Goal: Task Accomplishment & Management: Manage account settings

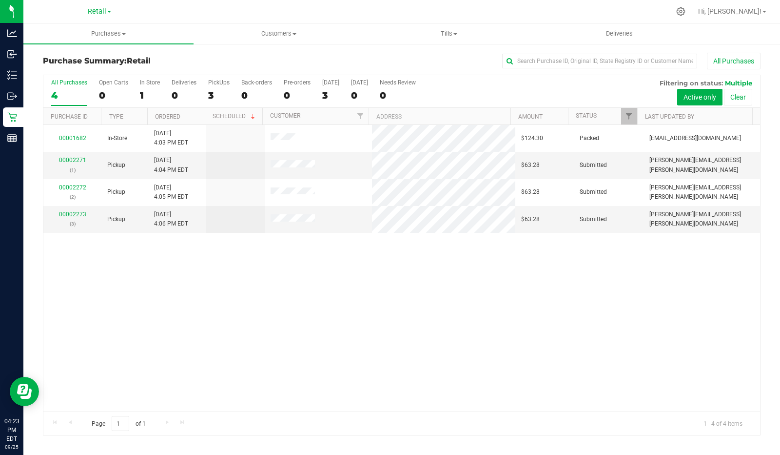
click at [213, 83] on div "PickUps" at bounding box center [218, 82] width 21 height 7
click at [0, 0] on input "PickUps 3" at bounding box center [0, 0] width 0 height 0
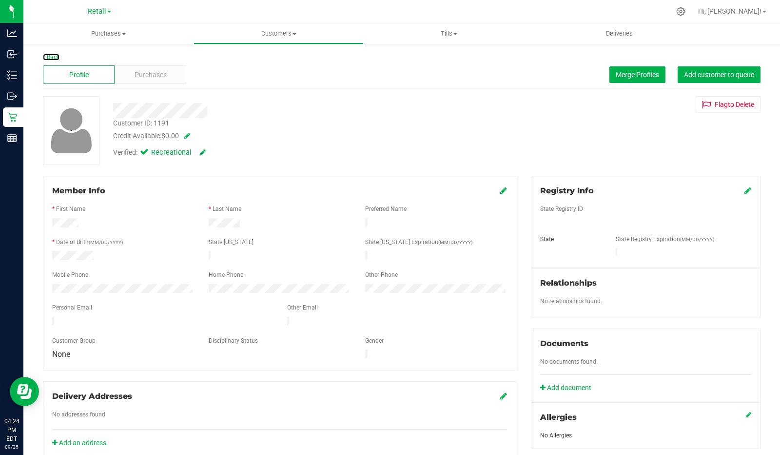
click at [55, 59] on link "Back" at bounding box center [51, 57] width 17 height 7
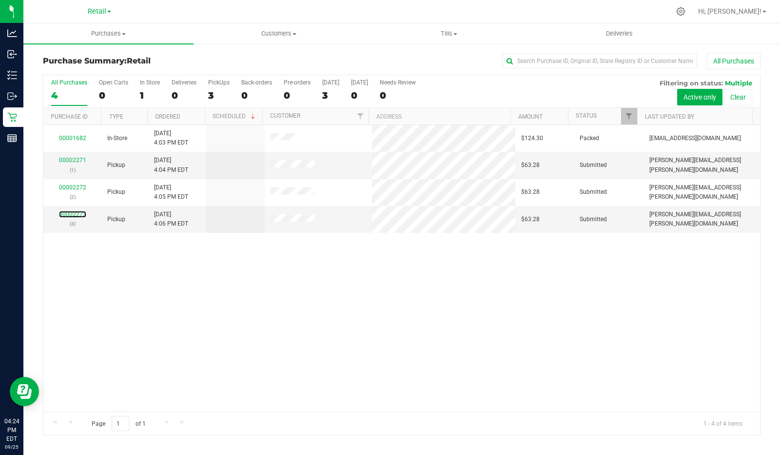
click at [71, 215] on link "00002273" at bounding box center [72, 214] width 27 height 7
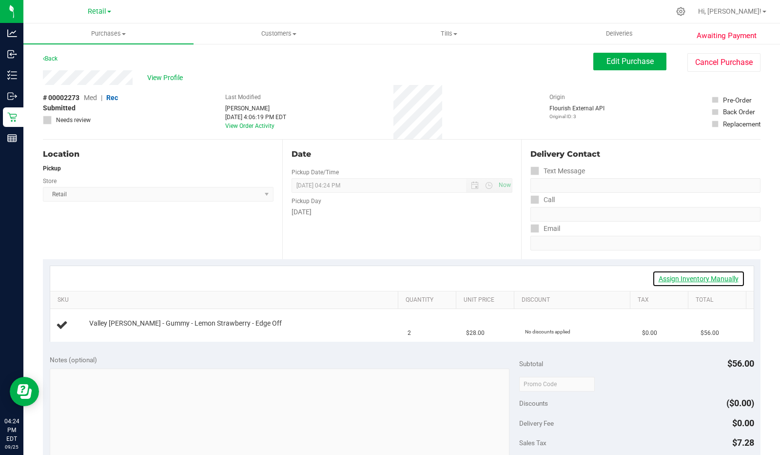
click at [713, 273] on link "Assign Inventory Manually" at bounding box center [699, 278] width 93 height 17
click at [111, 325] on div "Add Package" at bounding box center [242, 329] width 306 height 9
click at [106, 326] on link "Add Package" at bounding box center [106, 329] width 35 height 7
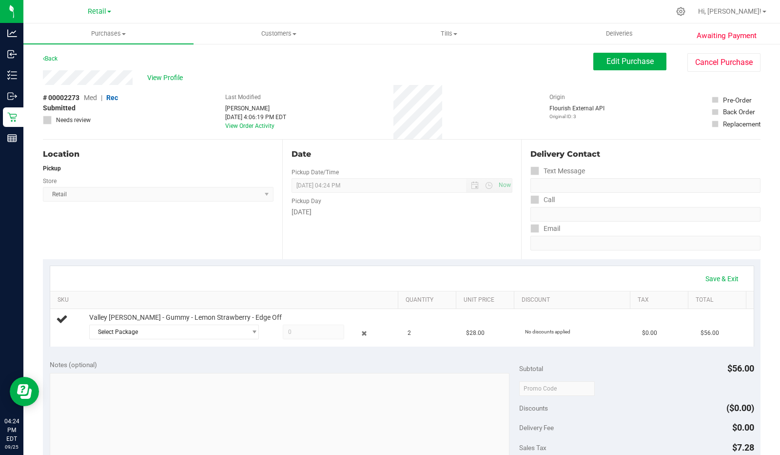
click at [178, 332] on span "Select Package" at bounding box center [168, 332] width 157 height 14
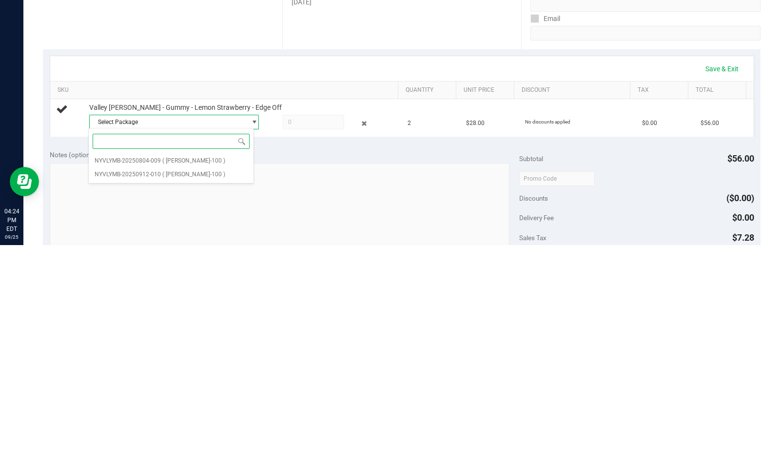
click at [191, 383] on span "( [PERSON_NAME]-100 )" at bounding box center [193, 383] width 63 height 7
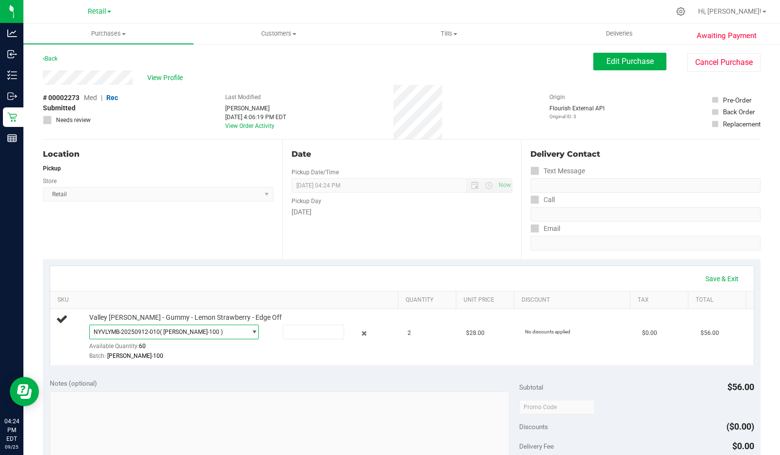
click at [307, 330] on input "text" at bounding box center [313, 332] width 60 height 14
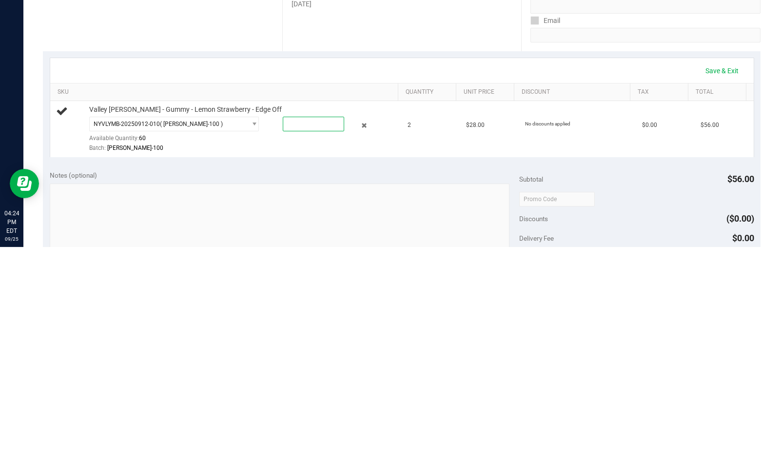
type input "2"
type input "2.0000"
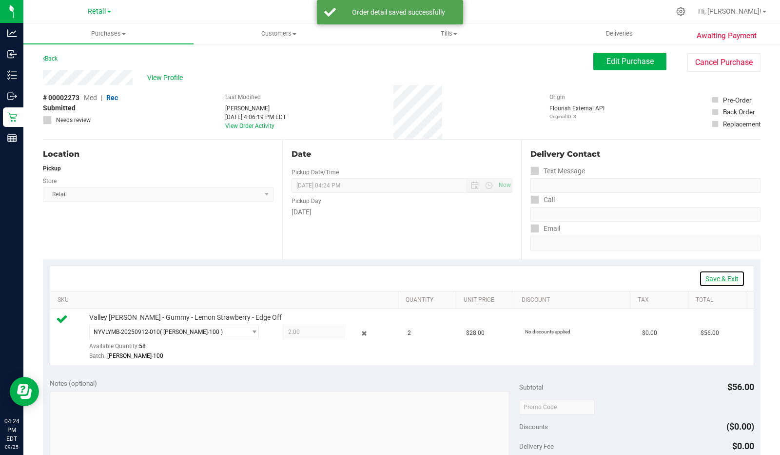
click at [721, 274] on link "Save & Exit" at bounding box center [722, 278] width 46 height 17
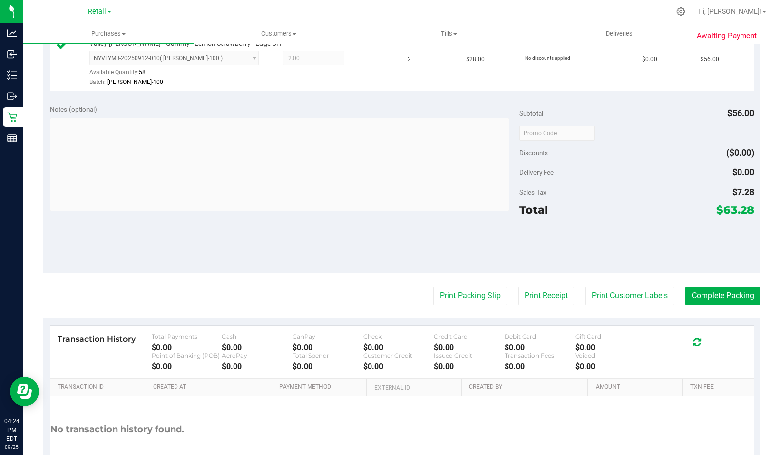
scroll to position [275, 0]
click at [469, 295] on button "Print Packing Slip" at bounding box center [471, 294] width 74 height 19
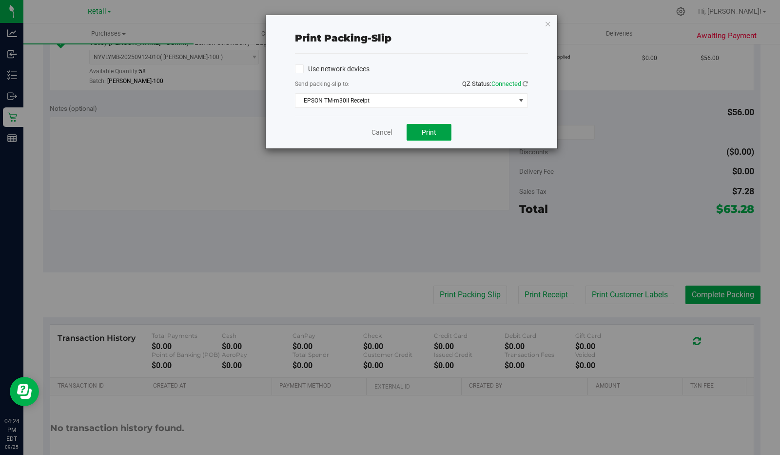
click at [436, 136] on button "Print" at bounding box center [429, 132] width 45 height 17
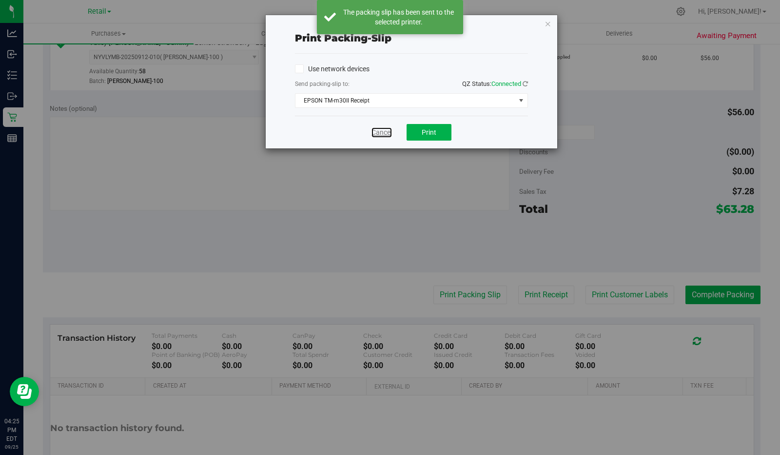
click at [372, 127] on link "Cancel" at bounding box center [382, 132] width 20 height 10
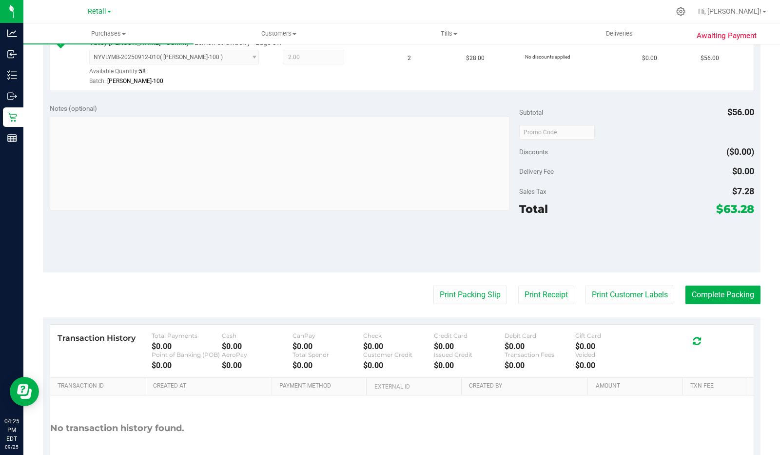
click at [545, 291] on button "Print Receipt" at bounding box center [546, 294] width 56 height 19
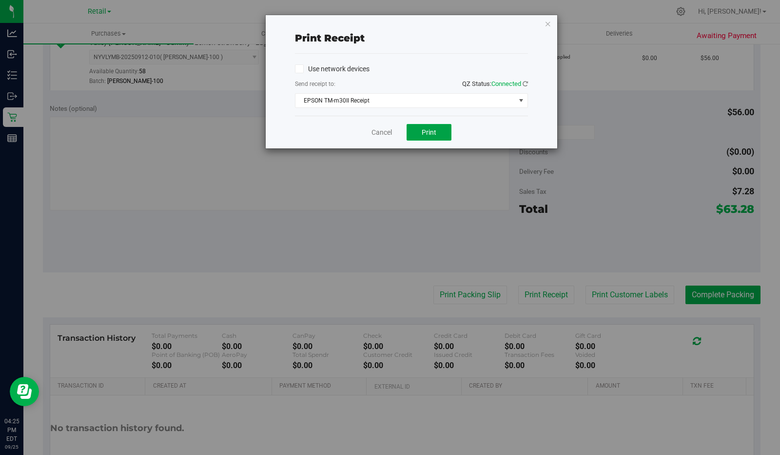
click at [435, 136] on button "Print" at bounding box center [429, 132] width 45 height 17
click at [390, 131] on link "Cancel" at bounding box center [382, 132] width 20 height 10
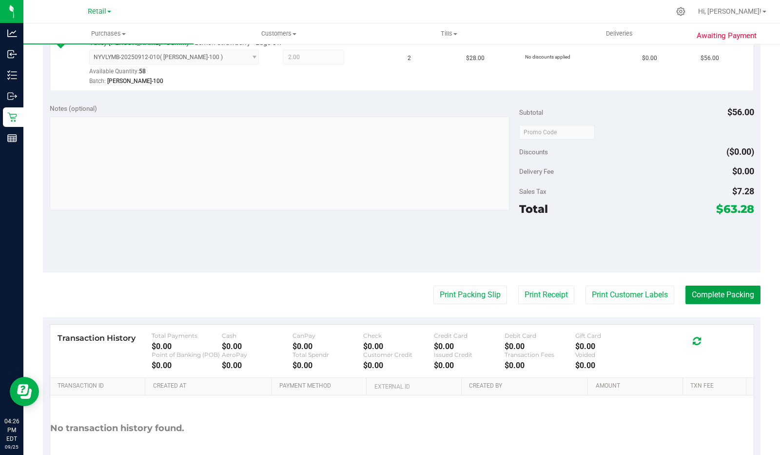
click at [735, 285] on button "Complete Packing" at bounding box center [723, 294] width 75 height 19
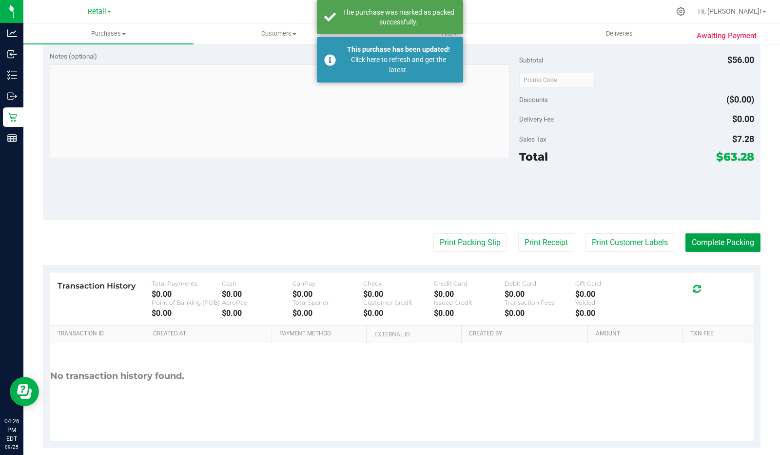
scroll to position [332, 0]
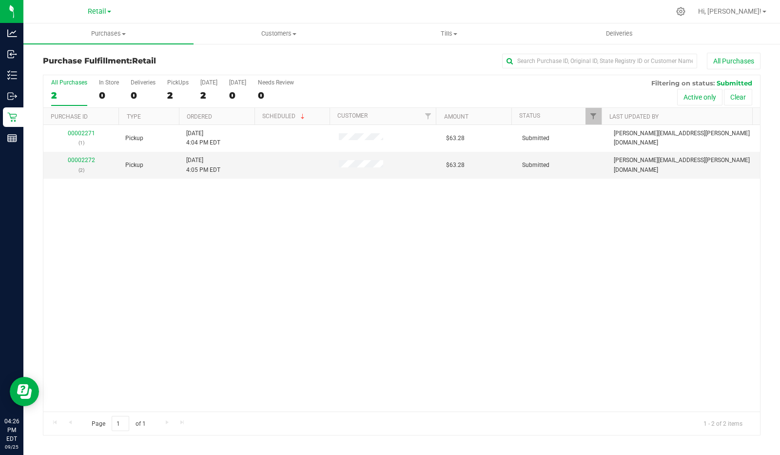
click at [84, 145] on p "(1)" at bounding box center [81, 142] width 64 height 9
click at [87, 132] on link "00002271" at bounding box center [81, 133] width 27 height 7
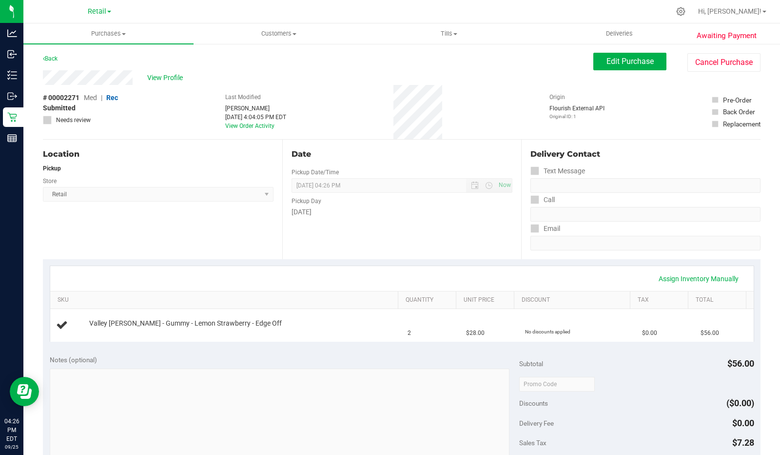
click at [54, 61] on link "Back" at bounding box center [50, 58] width 15 height 7
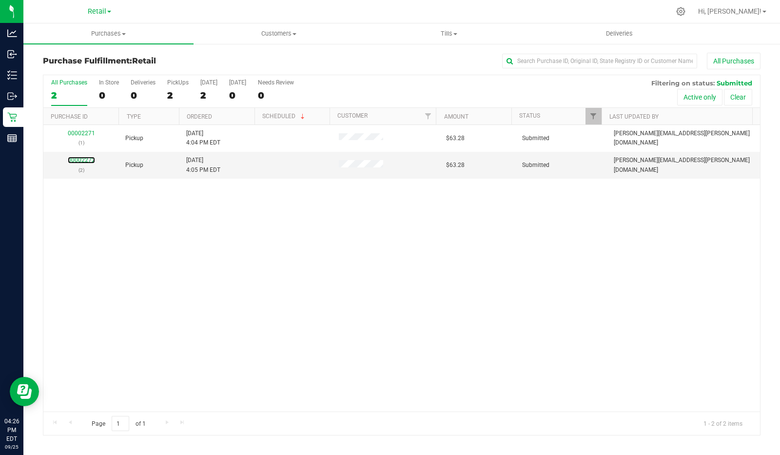
click at [87, 158] on link "00002272" at bounding box center [81, 160] width 27 height 7
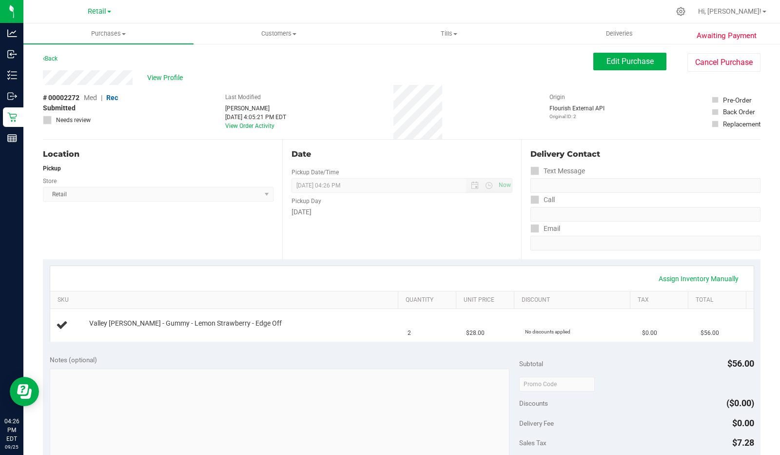
click at [160, 77] on span "View Profile" at bounding box center [166, 78] width 39 height 10
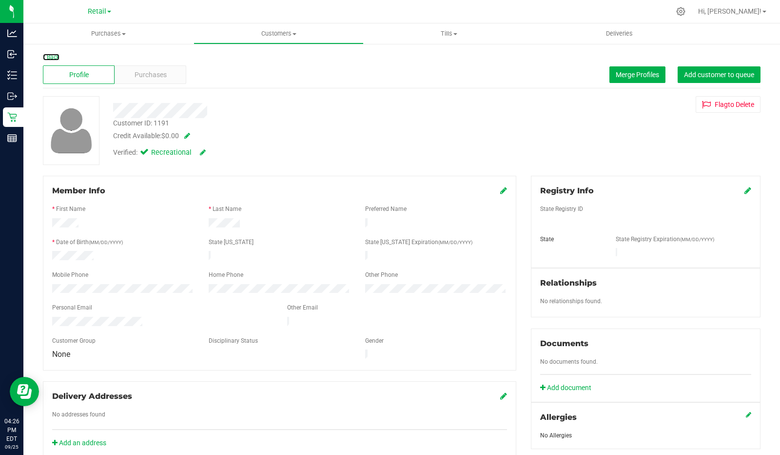
click at [57, 54] on link "Back" at bounding box center [51, 57] width 17 height 7
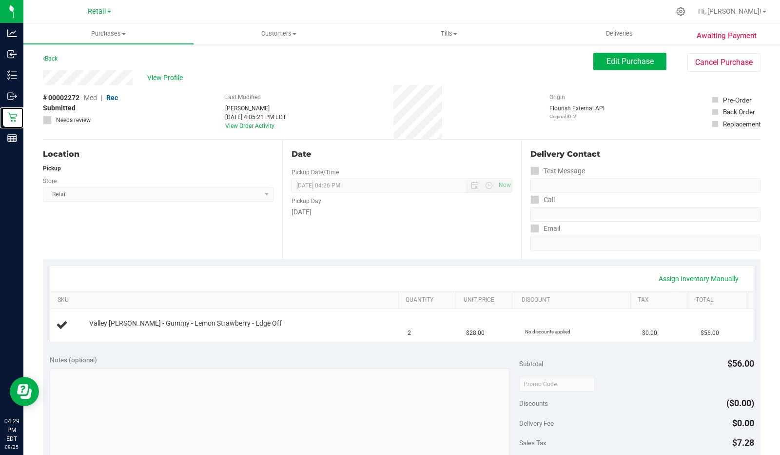
click at [0, 0] on p "Retail" at bounding box center [0, 0] width 0 height 0
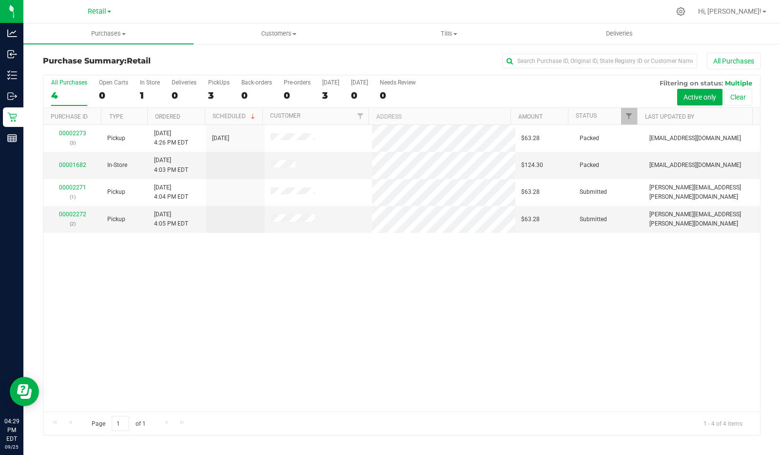
click at [350, 376] on div "00002273 (3) Pickup [DATE] 4:26 PM EDT 9/25/2025 $63.28 Packed [EMAIL_ADDRESS][…" at bounding box center [401, 268] width 717 height 286
click at [74, 184] on link "00002271" at bounding box center [72, 187] width 27 height 7
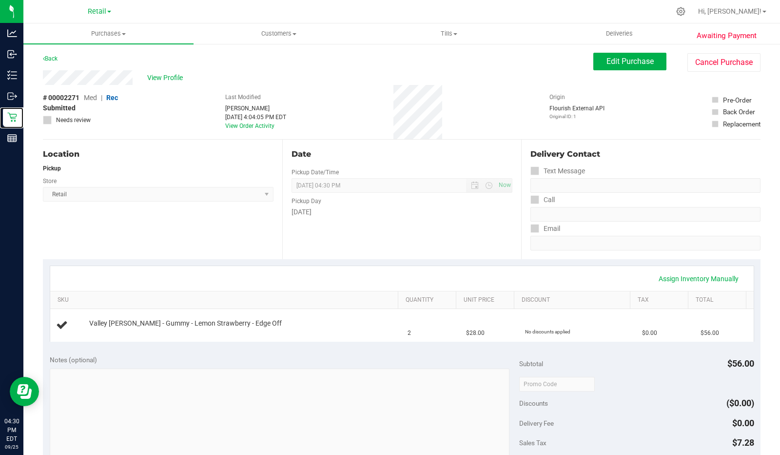
click at [8, 119] on icon at bounding box center [12, 117] width 10 height 10
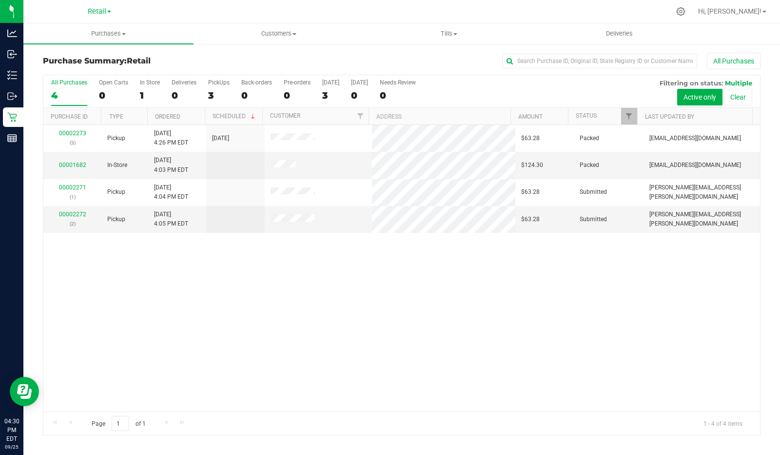
click at [150, 298] on div "00002273 (3) Pickup [DATE] 4:26 PM EDT 9/25/2025 $63.28 Packed [EMAIL_ADDRESS][…" at bounding box center [401, 268] width 717 height 286
click at [66, 130] on link "00002273" at bounding box center [72, 133] width 27 height 7
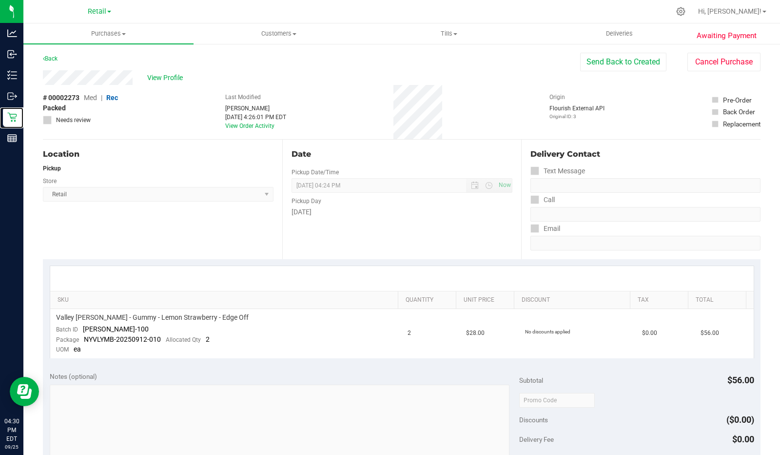
click at [10, 117] on icon at bounding box center [12, 117] width 10 height 10
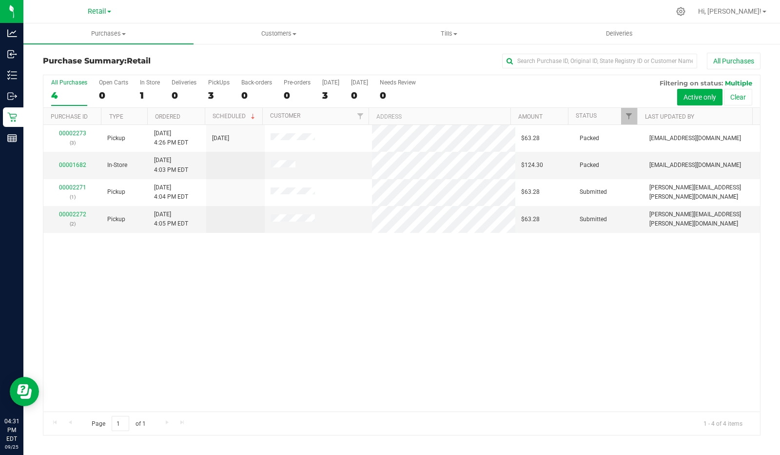
click at [296, 281] on div "00002273 (3) Pickup [DATE] 4:26 PM EDT 9/25/2025 $63.28 Packed [EMAIL_ADDRESS][…" at bounding box center [401, 268] width 717 height 286
click at [209, 94] on div "3" at bounding box center [218, 95] width 21 height 11
click at [0, 0] on input "PickUps 3" at bounding box center [0, 0] width 0 height 0
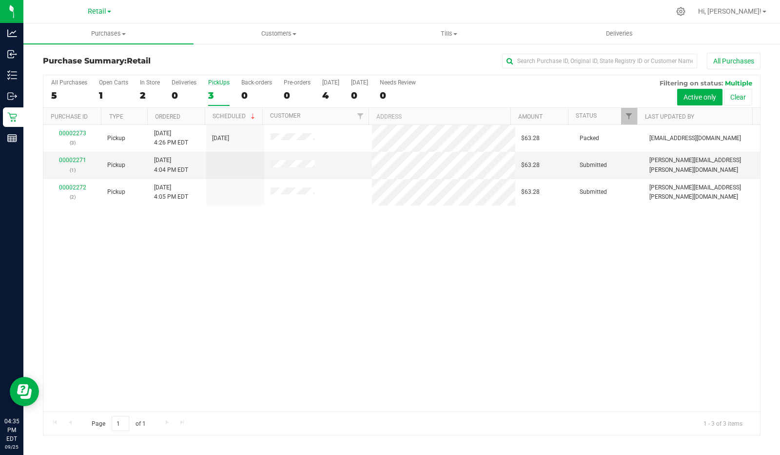
click at [229, 135] on span "[DATE]" at bounding box center [220, 138] width 17 height 9
click at [228, 145] on td "[DATE]" at bounding box center [235, 138] width 58 height 27
click at [75, 130] on link "00002273" at bounding box center [72, 133] width 27 height 7
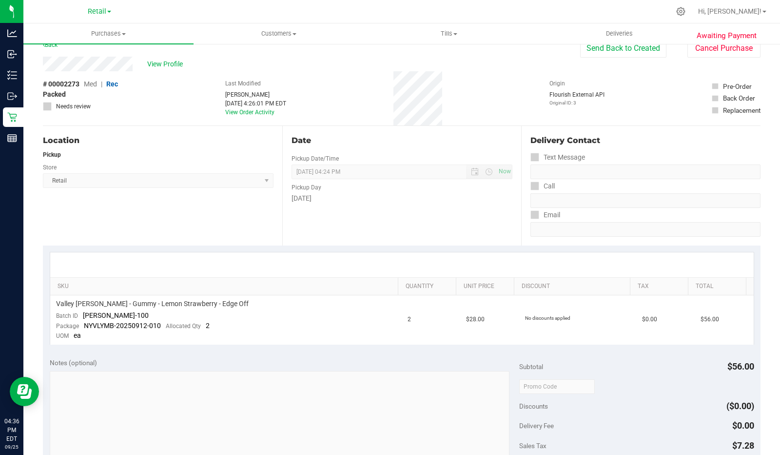
scroll to position [12, 0]
click at [532, 159] on icon at bounding box center [535, 159] width 6 height 0
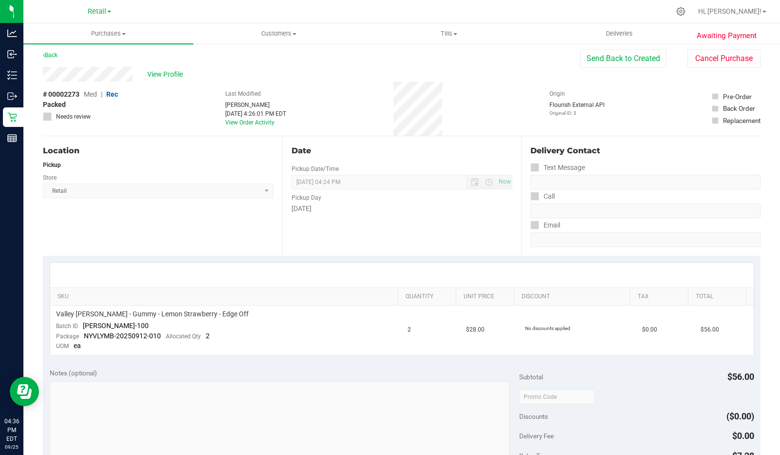
scroll to position [0, 0]
